Goal: Communication & Community: Answer question/provide support

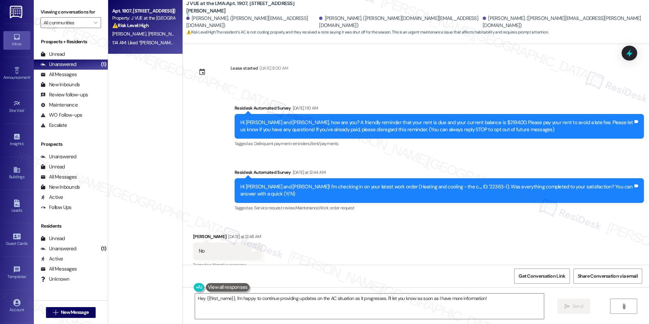
scroll to position [758, 0]
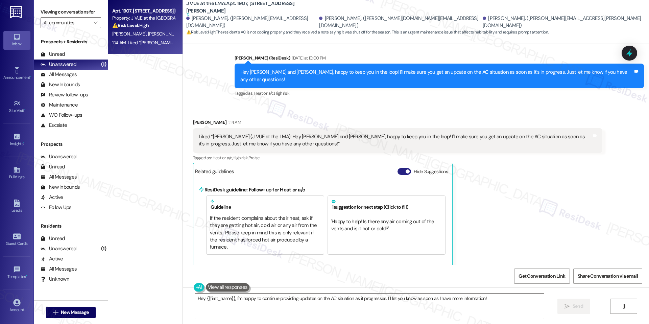
click at [405, 170] on span "button" at bounding box center [407, 171] width 4 height 4
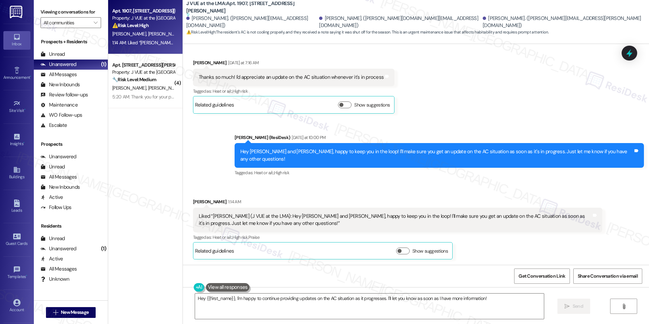
scroll to position [679, 0]
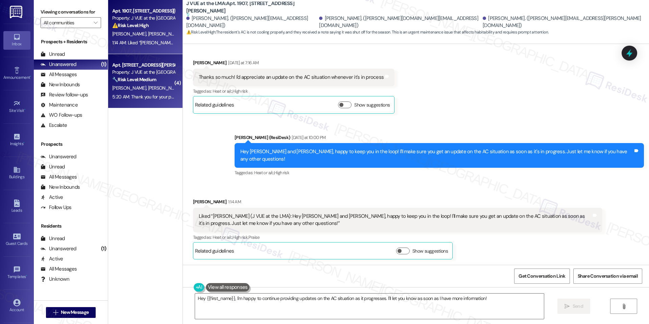
click at [152, 91] on div "[PERSON_NAME] [PERSON_NAME]" at bounding box center [143, 88] width 64 height 8
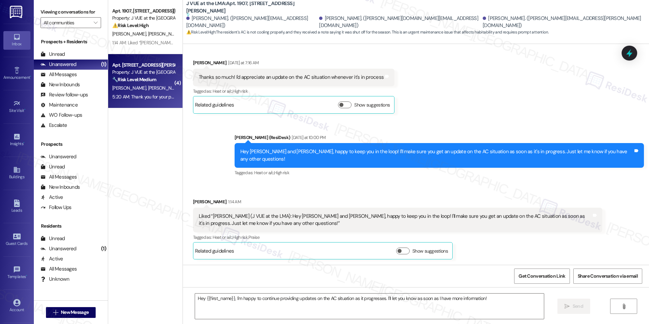
type textarea "Fetching suggested responses. Please feel free to read through the conversation…"
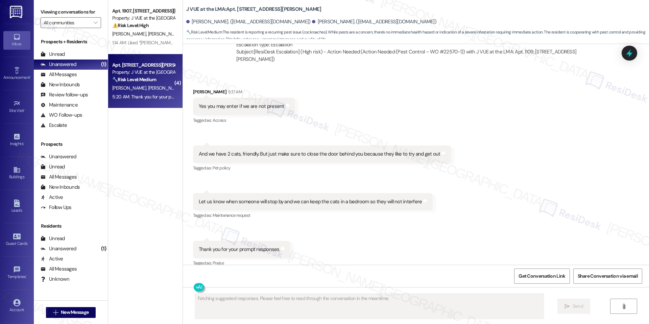
scroll to position [422, 0]
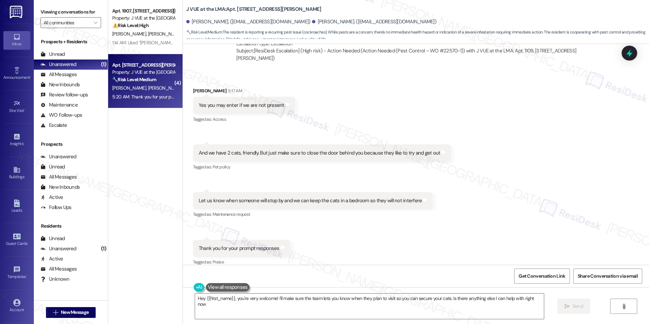
type textarea "Hey {{first_name}}, you're very welcome! I'll make sure the team lets you know …"
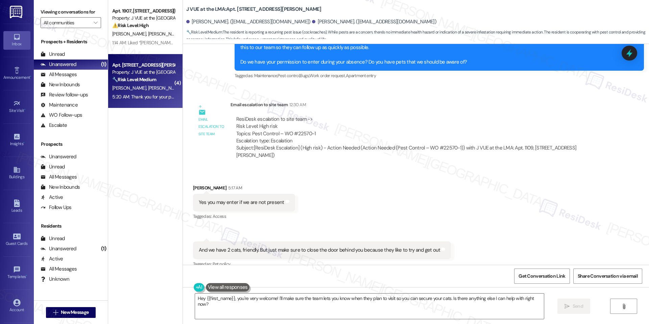
scroll to position [309, 0]
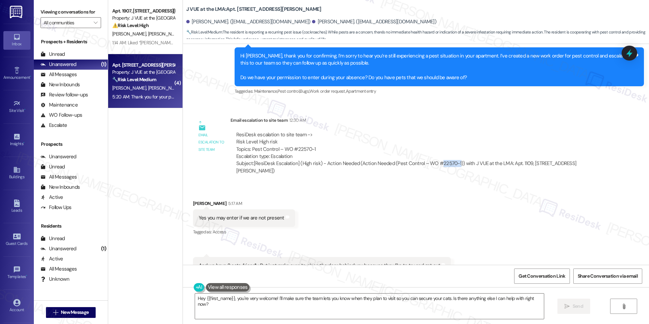
drag, startPoint x: 451, startPoint y: 162, endPoint x: 431, endPoint y: 163, distance: 19.3
click at [431, 163] on div "Subject: [ResiDesk Escalation] (High risk) - Action Needed (Action Needed (Pest…" at bounding box center [416, 167] width 360 height 15
copy div "22570-1"
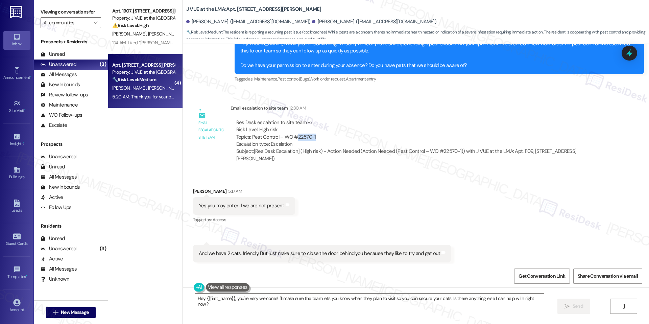
drag, startPoint x: 290, startPoint y: 137, endPoint x: 311, endPoint y: 137, distance: 20.3
click at [311, 137] on div "ResiDesk escalation to site team -> Risk Level: High risk Topics: Pest Control …" at bounding box center [416, 133] width 360 height 29
copy div "22570-1"
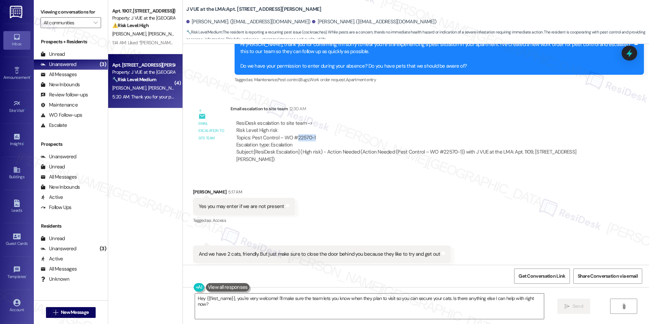
scroll to position [322, 0]
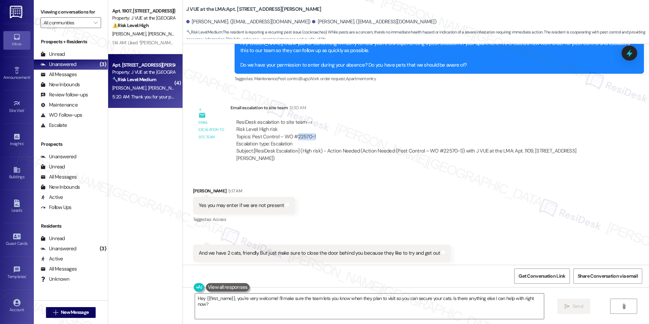
click at [291, 135] on div "ResiDesk escalation to site team -> Risk Level: High risk Topics: Pest Control …" at bounding box center [416, 133] width 360 height 29
click at [290, 135] on div "ResiDesk escalation to site team -> Risk Level: High risk Topics: Pest Control …" at bounding box center [416, 133] width 360 height 29
drag, startPoint x: 290, startPoint y: 136, endPoint x: 309, endPoint y: 137, distance: 18.9
click at [309, 137] on div "ResiDesk escalation to site team -> Risk Level: High risk Topics: Pest Control …" at bounding box center [416, 133] width 360 height 29
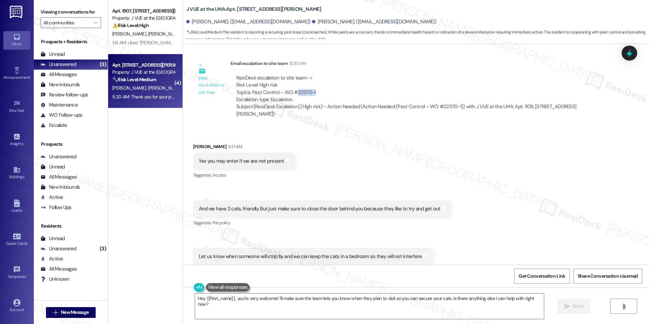
scroll to position [354, 0]
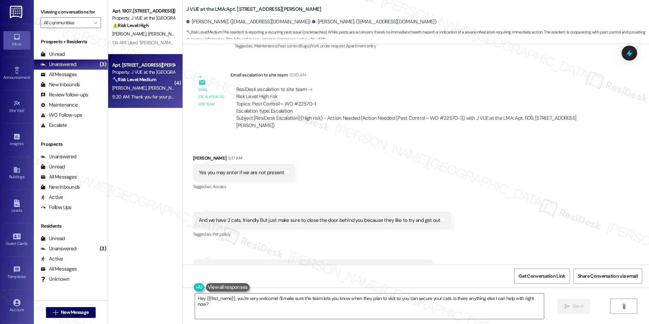
click at [298, 101] on div "ResiDesk escalation to site team -> Risk Level: High risk Topics: Pest Control …" at bounding box center [416, 100] width 360 height 29
drag, startPoint x: 290, startPoint y: 101, endPoint x: 314, endPoint y: 102, distance: 24.0
click at [314, 102] on div "ResiDesk escalation to site team -> Risk Level: High risk Topics: Pest Control …" at bounding box center [416, 100] width 360 height 29
copy div "22570-1"
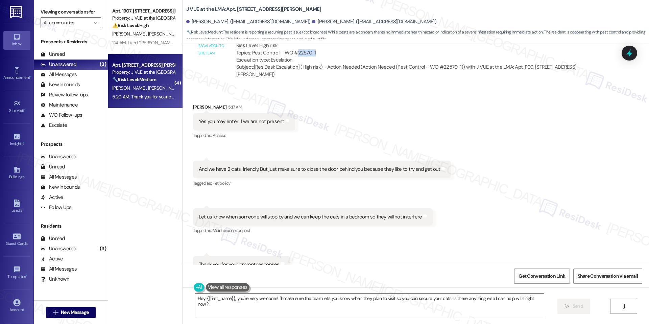
scroll to position [395, 0]
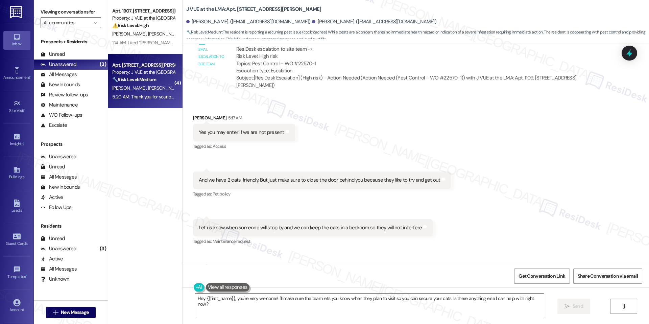
click at [293, 64] on div "ResiDesk escalation to site team -> Risk Level: High risk Topics: Pest Control …" at bounding box center [416, 60] width 360 height 29
drag, startPoint x: 290, startPoint y: 64, endPoint x: 316, endPoint y: 64, distance: 25.7
click at [316, 64] on div "ResiDesk escalation to site team -> Risk Level: High risk Topics: Pest Control …" at bounding box center [416, 60] width 360 height 29
copy div "22570-1"
click at [233, 8] on b "J VUE at the LMA: Apt. [STREET_ADDRESS][PERSON_NAME]" at bounding box center [253, 9] width 135 height 7
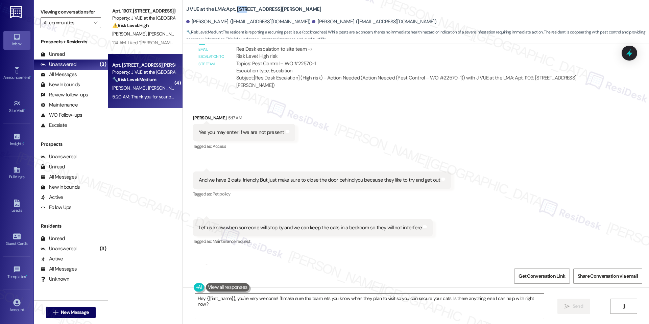
click at [233, 8] on b "J VUE at the LMA: Apt. [STREET_ADDRESS][PERSON_NAME]" at bounding box center [253, 9] width 135 height 7
copy b "1109"
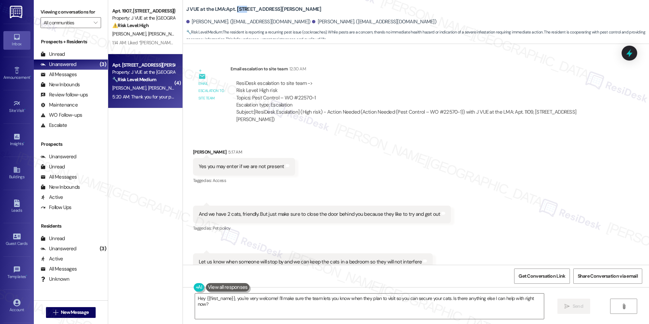
scroll to position [355, 0]
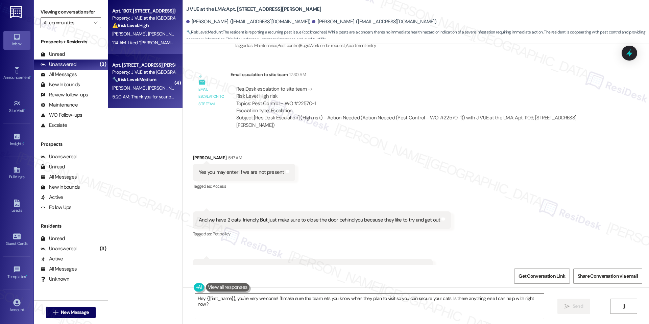
click at [142, 37] on div "[PERSON_NAME] [PERSON_NAME] [PERSON_NAME]" at bounding box center [143, 34] width 64 height 8
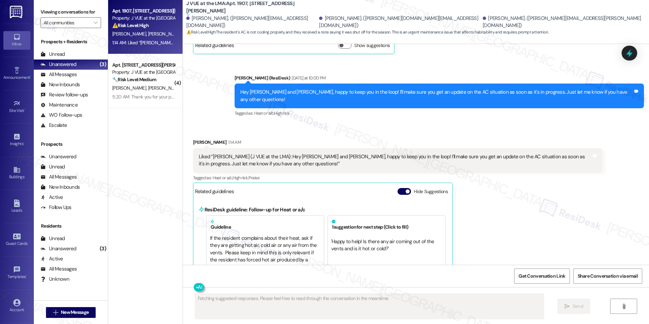
scroll to position [758, 0]
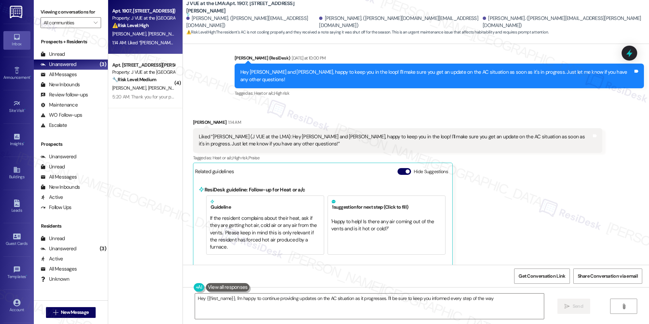
type textarea "Hey {{first_name}}, I'm happy to continue providing updates on the AC situation…"
drag, startPoint x: 235, startPoint y: 72, endPoint x: 269, endPoint y: 81, distance: 34.9
click at [269, 81] on div "Hey [PERSON_NAME] and [PERSON_NAME], happy to keep you in the loop! I'll make s…" at bounding box center [436, 76] width 392 height 15
click at [407, 167] on div "Related guidelines Hide Suggestions" at bounding box center [322, 170] width 255 height 13
click at [402, 168] on button "Hide Suggestions" at bounding box center [404, 171] width 14 height 7
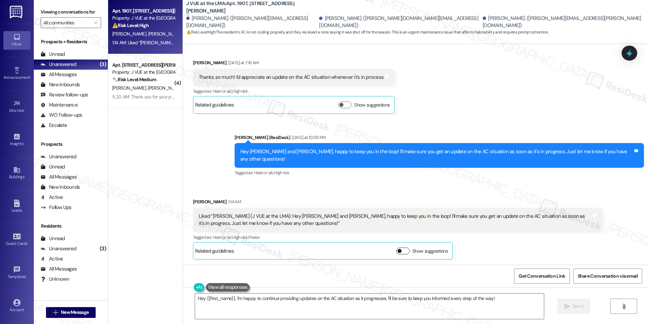
scroll to position [679, 0]
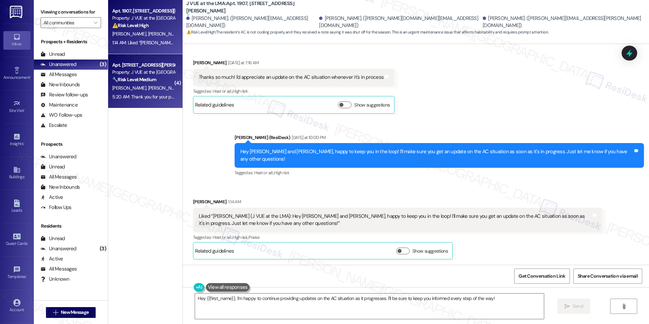
click at [146, 69] on div "Property: J VUE at the [GEOGRAPHIC_DATA]" at bounding box center [143, 72] width 62 height 7
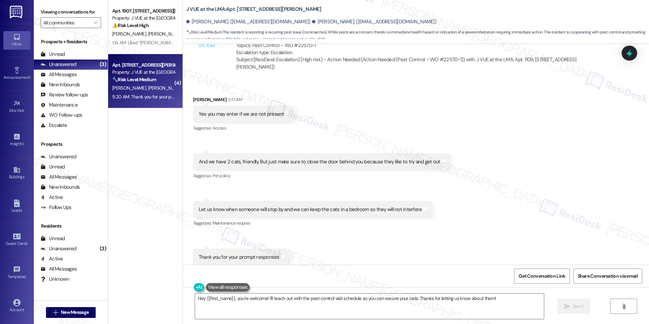
scroll to position [422, 0]
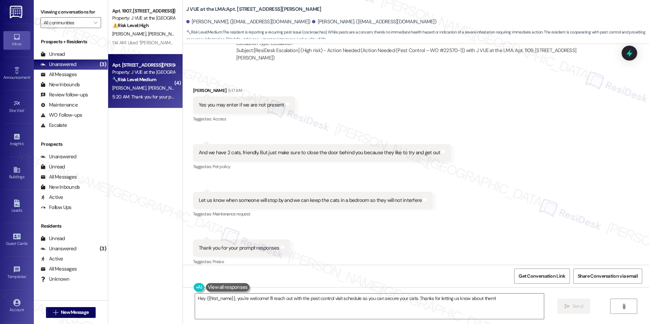
click at [233, 6] on b "J VUE at the LMA: Apt. [STREET_ADDRESS][PERSON_NAME]" at bounding box center [253, 9] width 135 height 7
copy b "1109"
click at [235, 10] on b "J VUE at the LMA: Apt. [STREET_ADDRESS][PERSON_NAME]" at bounding box center [253, 9] width 135 height 7
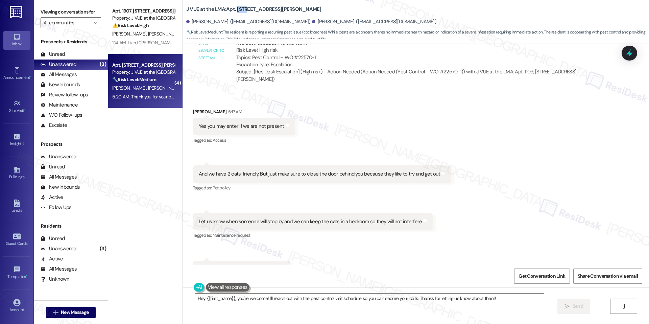
scroll to position [404, 0]
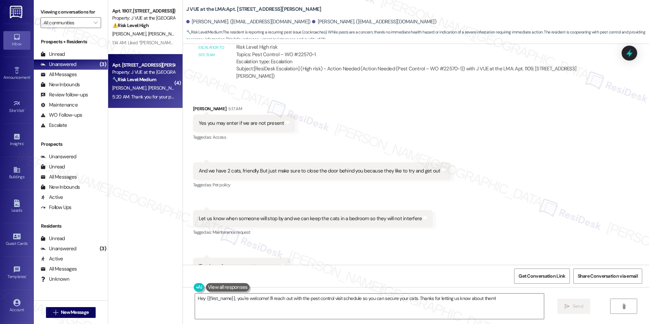
click at [224, 120] on div "Yes you may enter if we are not present" at bounding box center [241, 123] width 85 height 7
copy div "Yes you may enter if we are not present Tags and notes"
click at [201, 167] on div "And we have 2 cats, friendly. But just make sure to close the door behind you b…" at bounding box center [320, 170] width 242 height 7
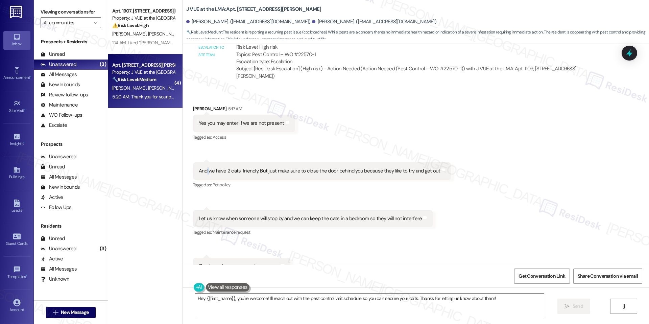
click at [201, 167] on div "And we have 2 cats, friendly. But just make sure to close the door behind you b…" at bounding box center [320, 170] width 242 height 7
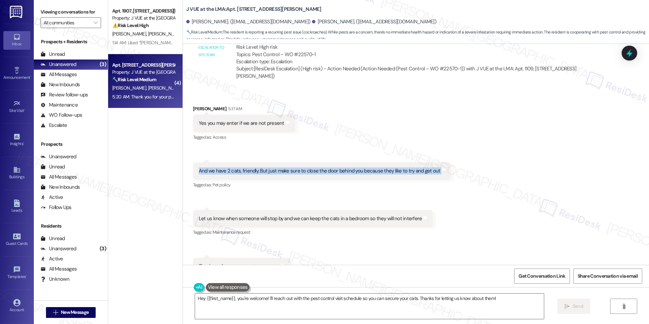
click at [201, 167] on div "And we have 2 cats, friendly. But just make sure to close the door behind you b…" at bounding box center [320, 170] width 242 height 7
copy div "And we have 2 cats, friendly. But just make sure to close the door behind you b…"
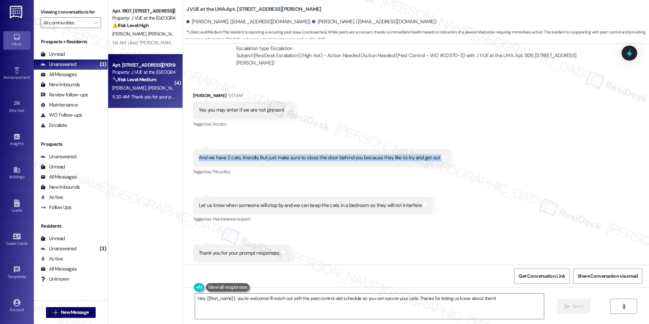
scroll to position [417, 0]
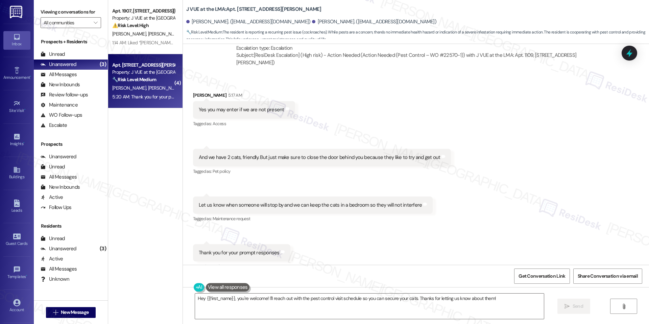
click at [285, 201] on div "Let us know when someone will stop by and we can keep the cats in a bedroom so …" at bounding box center [310, 204] width 223 height 7
copy div "Let us know when someone will stop by and we can keep the cats in a bedroom so …"
click at [337, 300] on textarea "Hey {{first_name}}, you're welcome! I'll reach out with the pest control visit …" at bounding box center [369, 305] width 349 height 25
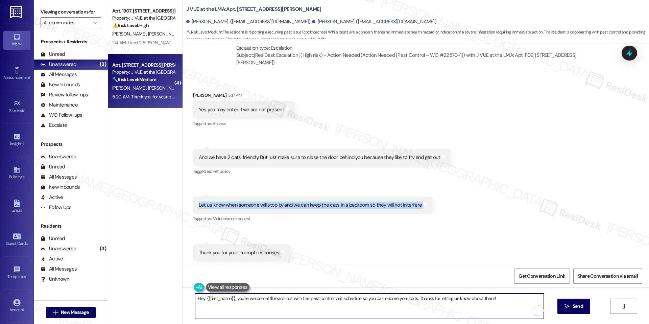
click at [337, 300] on textarea "Hey {{first_name}}, you're welcome! I'll reach out with the pest control visit …" at bounding box center [369, 305] width 349 height 25
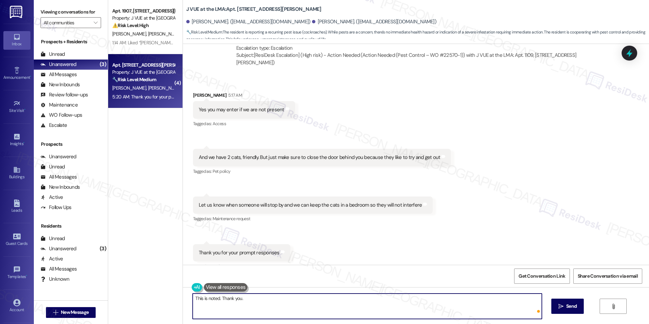
type textarea "This is noted. Thank you."
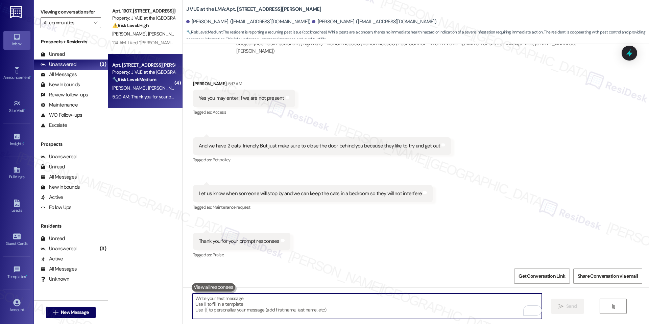
scroll to position [469, 0]
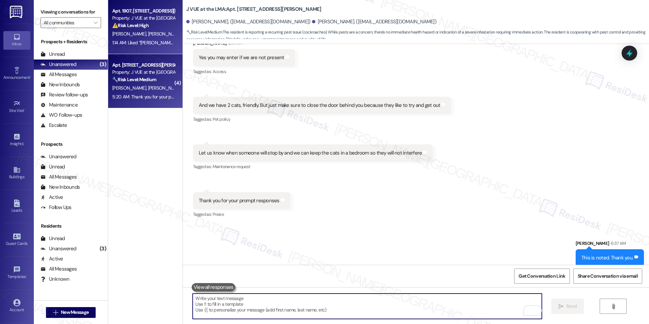
click at [134, 26] on strong "⚠️ Risk Level: High" at bounding box center [130, 25] width 36 height 6
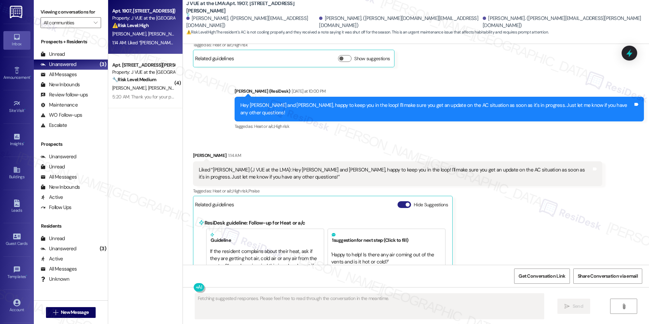
click at [399, 202] on button "Hide Suggestions" at bounding box center [404, 204] width 14 height 7
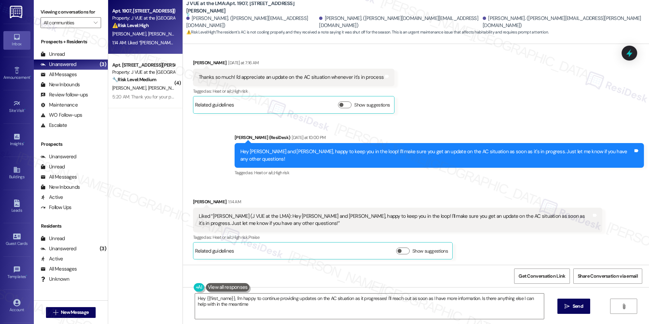
type textarea "Hey {{first_name}}, I'm happy to continue providing updates on the AC situation…"
click at [148, 33] on span "[PERSON_NAME]" at bounding box center [166, 34] width 36 height 6
click at [131, 79] on p "All Messages: This is your inbox. All of your tenant messages will show up here." at bounding box center [165, 74] width 118 height 11
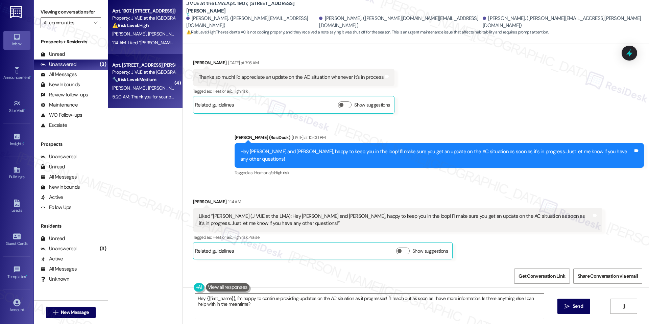
click at [136, 94] on div "5:20 AM: Thank you for your prompt responses 5:20 AM: Thank you for your prompt…" at bounding box center [158, 97] width 93 height 6
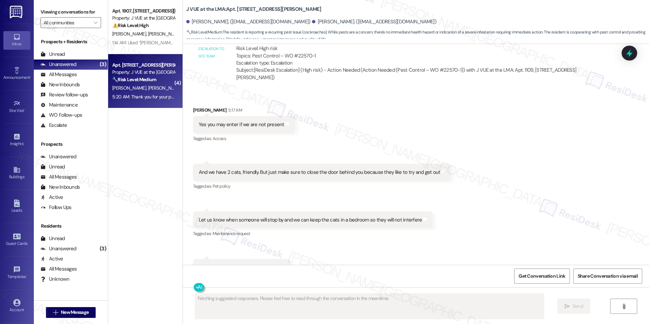
scroll to position [479, 0]
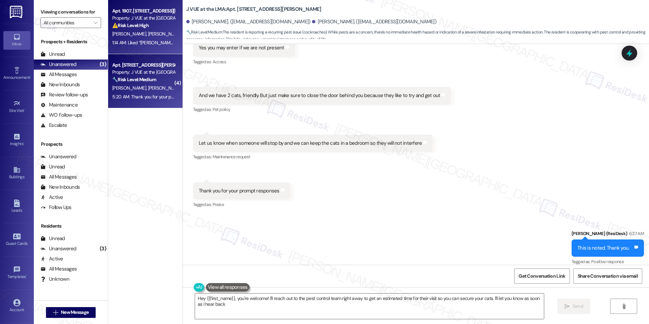
type textarea "Hey {{first_name}}, you're welcome! I'll reach out to the pest control team rig…"
click at [138, 37] on div "[PERSON_NAME] [PERSON_NAME] [PERSON_NAME]" at bounding box center [143, 34] width 64 height 8
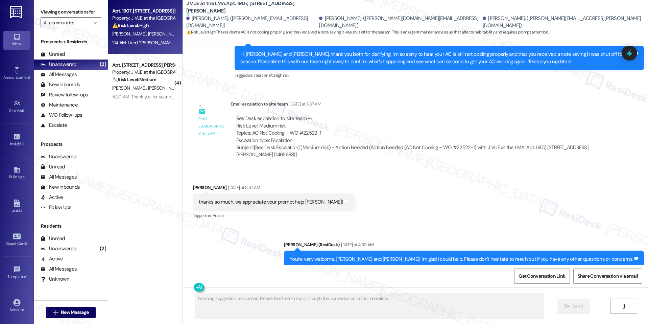
scroll to position [758, 0]
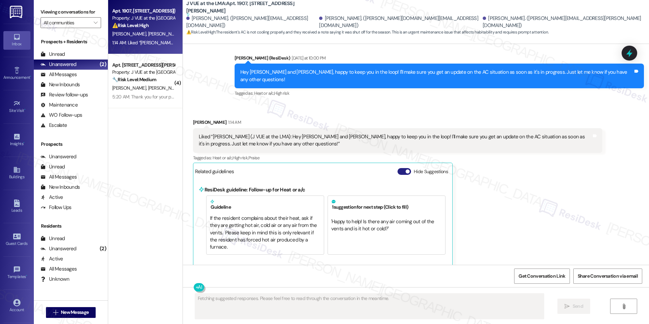
click at [398, 172] on button "Hide Suggestions" at bounding box center [404, 171] width 14 height 7
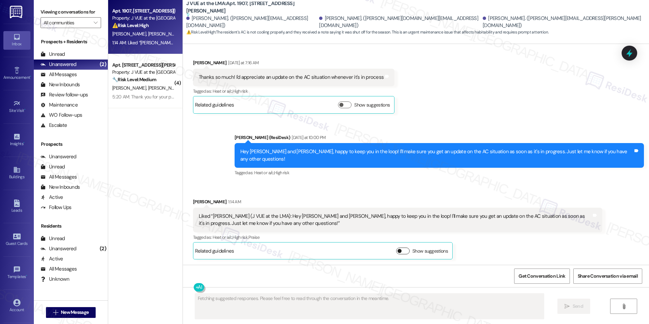
scroll to position [679, 0]
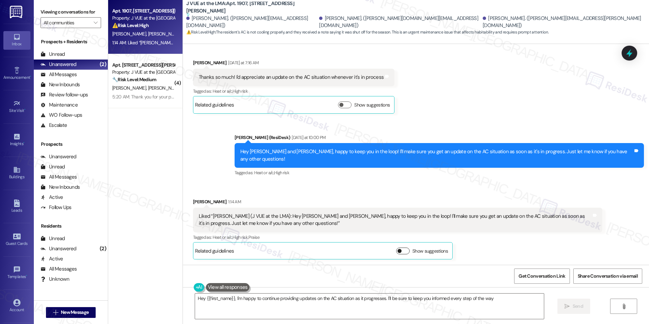
type textarea "Hey {{first_name}}, I'm happy to continue providing updates on the AC situation…"
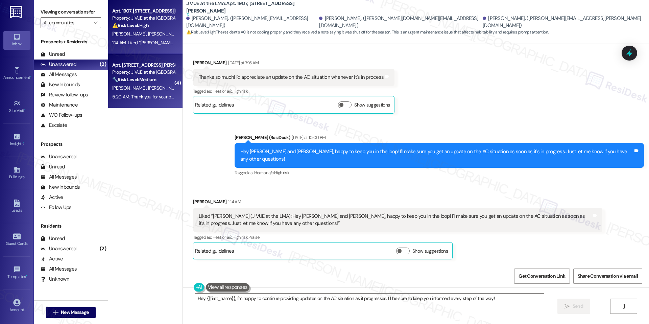
click at [165, 79] on div "🔧 Risk Level: Medium The resident is reporting a recurring pest issue (cockroac…" at bounding box center [143, 79] width 62 height 7
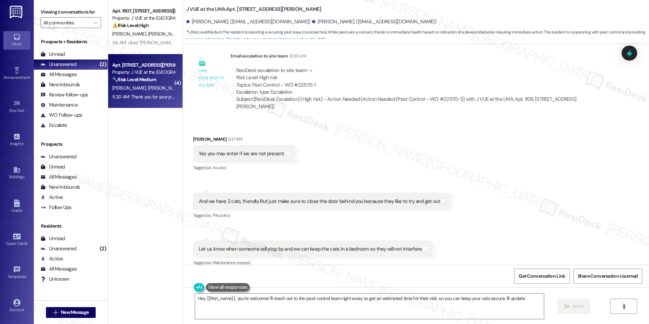
scroll to position [422, 0]
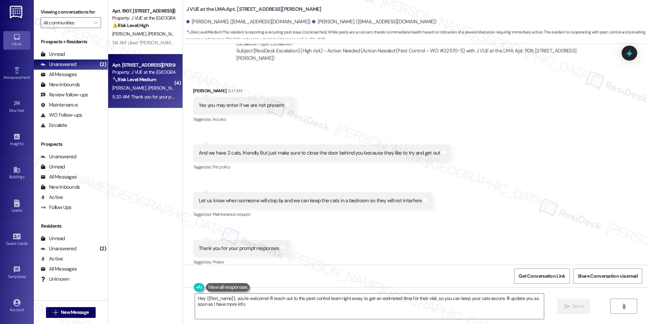
type textarea "Hey {{first_name}}, you're welcome! I'll reach out to the pest control team rig…"
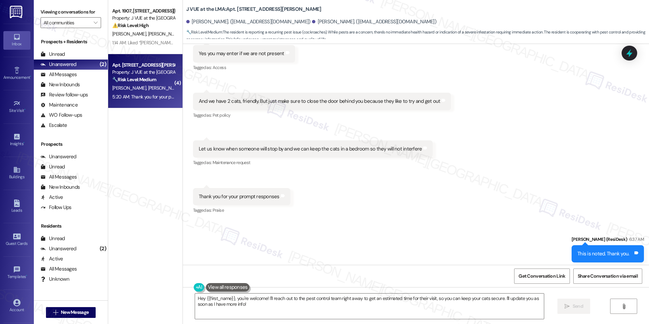
scroll to position [479, 0]
